Goal: Task Accomplishment & Management: Manage account settings

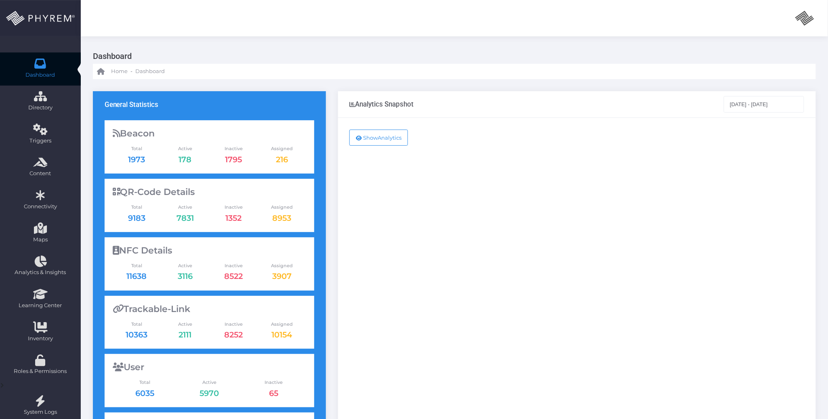
click at [492, 230] on div "Show Analytics" at bounding box center [577, 329] width 478 height 422
click at [439, 204] on div "Show Analytics" at bounding box center [577, 329] width 478 height 422
click at [456, 196] on div "Show Analytics" at bounding box center [577, 329] width 478 height 422
click at [491, 202] on div "Show Analytics" at bounding box center [577, 329] width 478 height 422
click at [666, 223] on div "Show Analytics" at bounding box center [577, 329] width 478 height 422
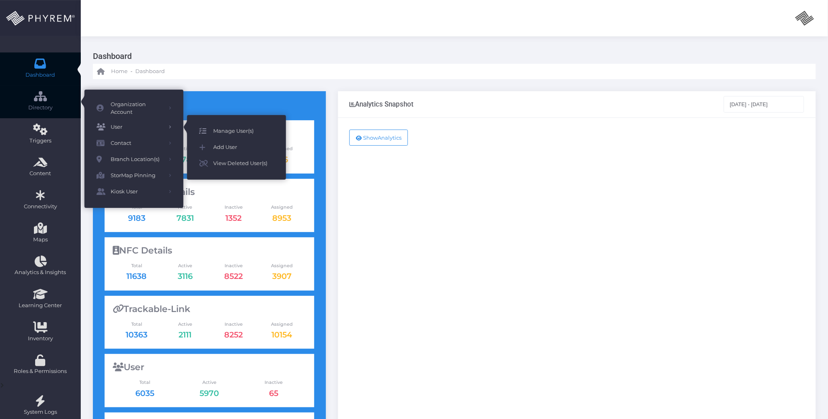
click at [224, 131] on span "Manage User(s)" at bounding box center [243, 131] width 61 height 10
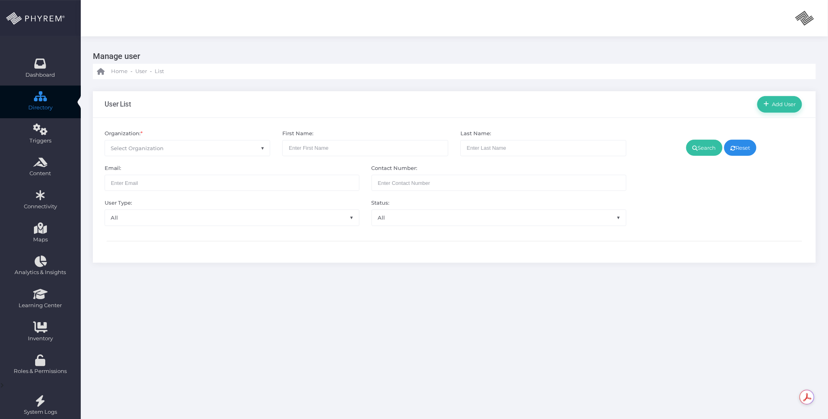
click at [206, 143] on span "Select Organization" at bounding box center [187, 148] width 165 height 15
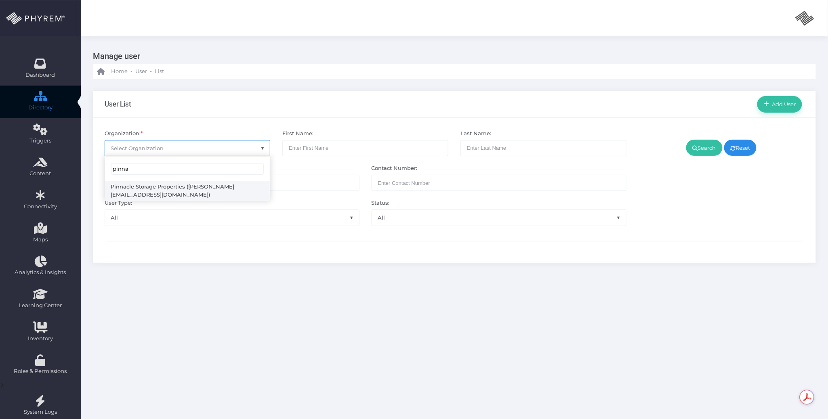
type input "pinna"
click at [229, 201] on span "pinna Pinnacle Storage Properties (amanda@pinnaclestorageproperties.com)" at bounding box center [188, 179] width 166 height 45
select select "4799"
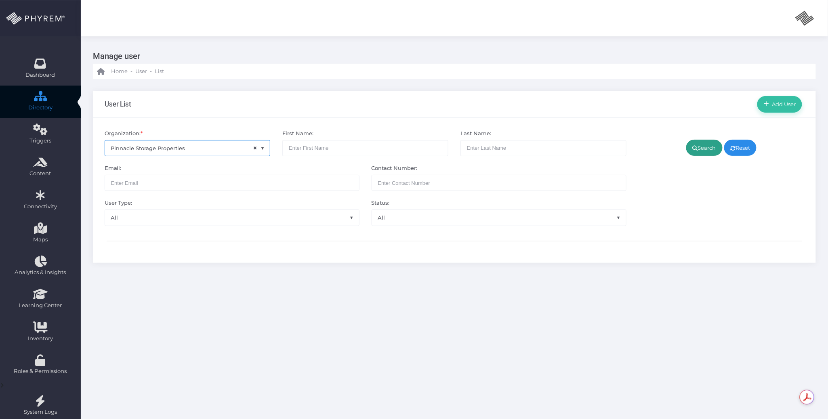
click at [701, 147] on link "Search" at bounding box center [704, 148] width 36 height 16
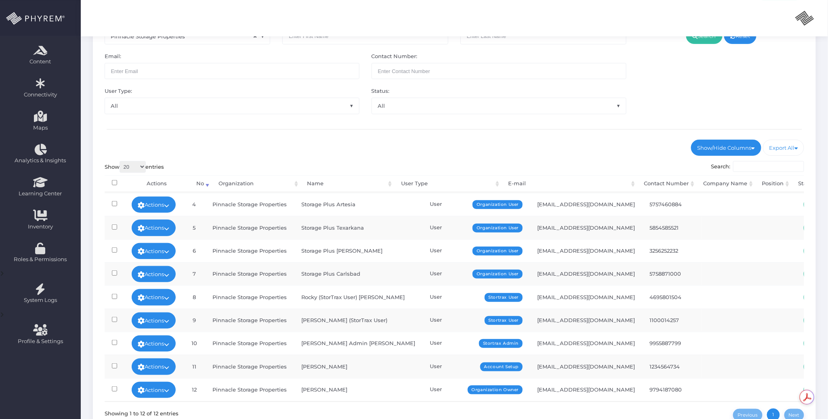
scroll to position [182, 0]
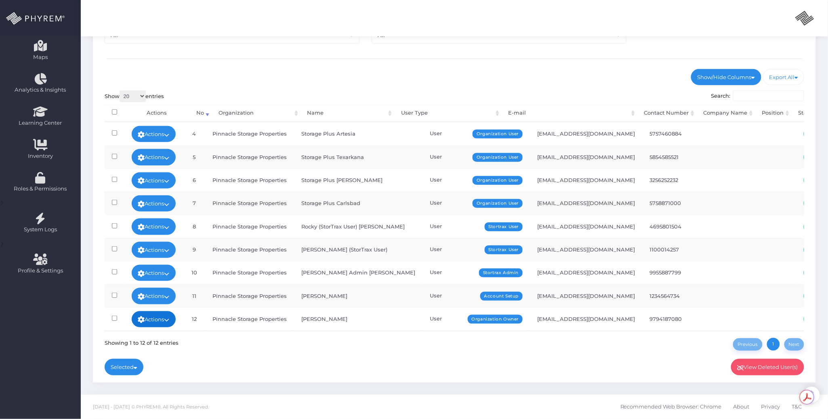
click at [173, 311] on link "Actions" at bounding box center [154, 319] width 44 height 16
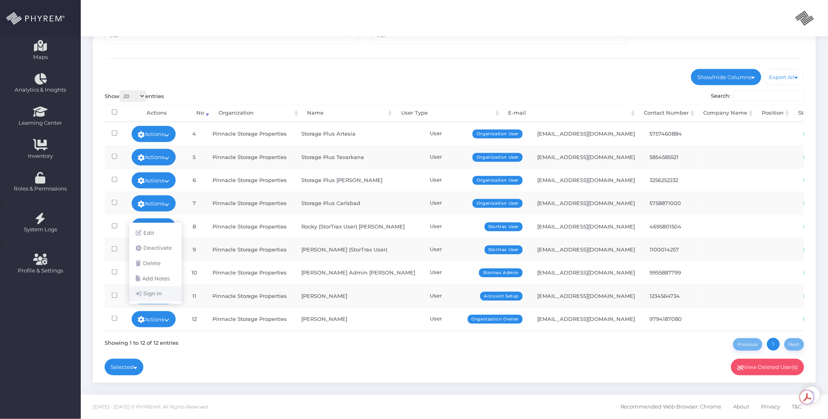
click at [157, 297] on link "Sign In" at bounding box center [155, 293] width 52 height 15
